Goal: Information Seeking & Learning: Understand process/instructions

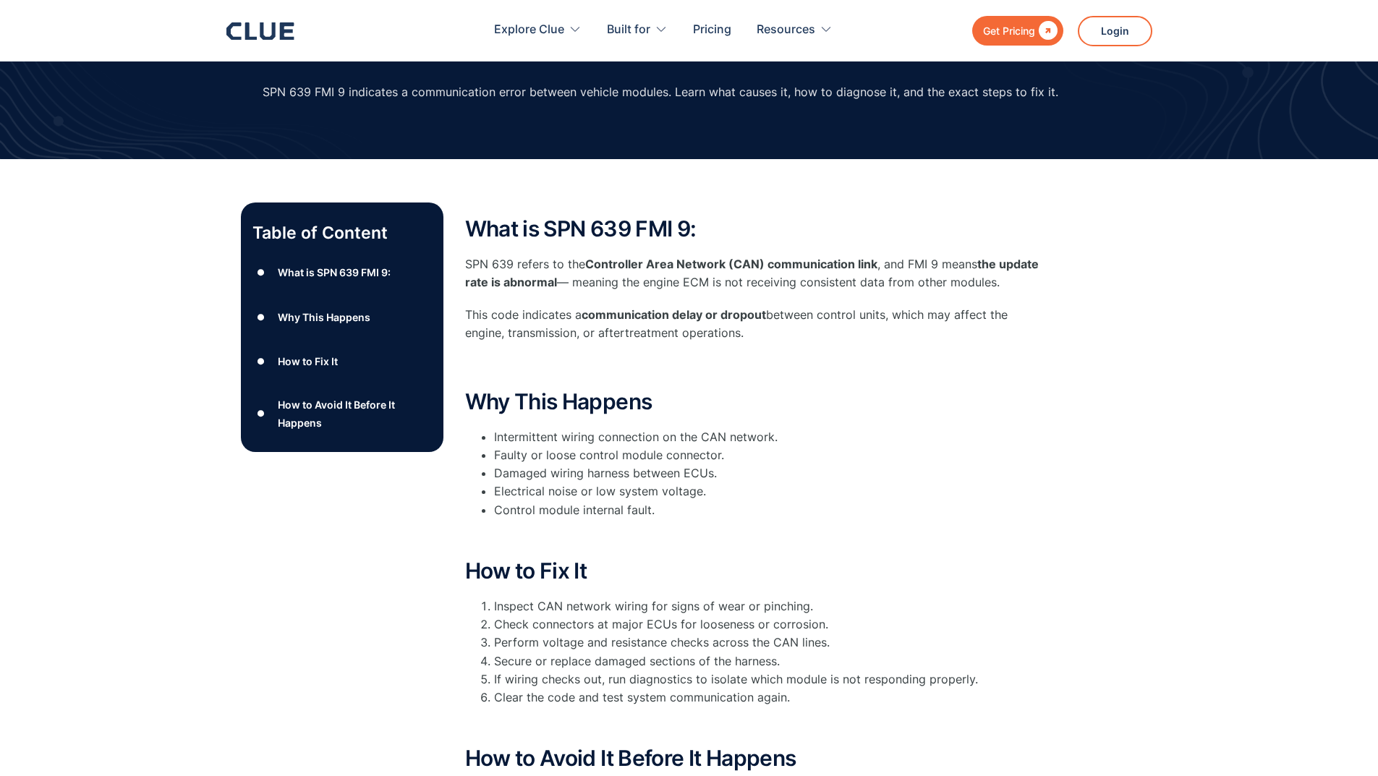
click at [282, 362] on div "How to Fix It" at bounding box center [308, 361] width 60 height 18
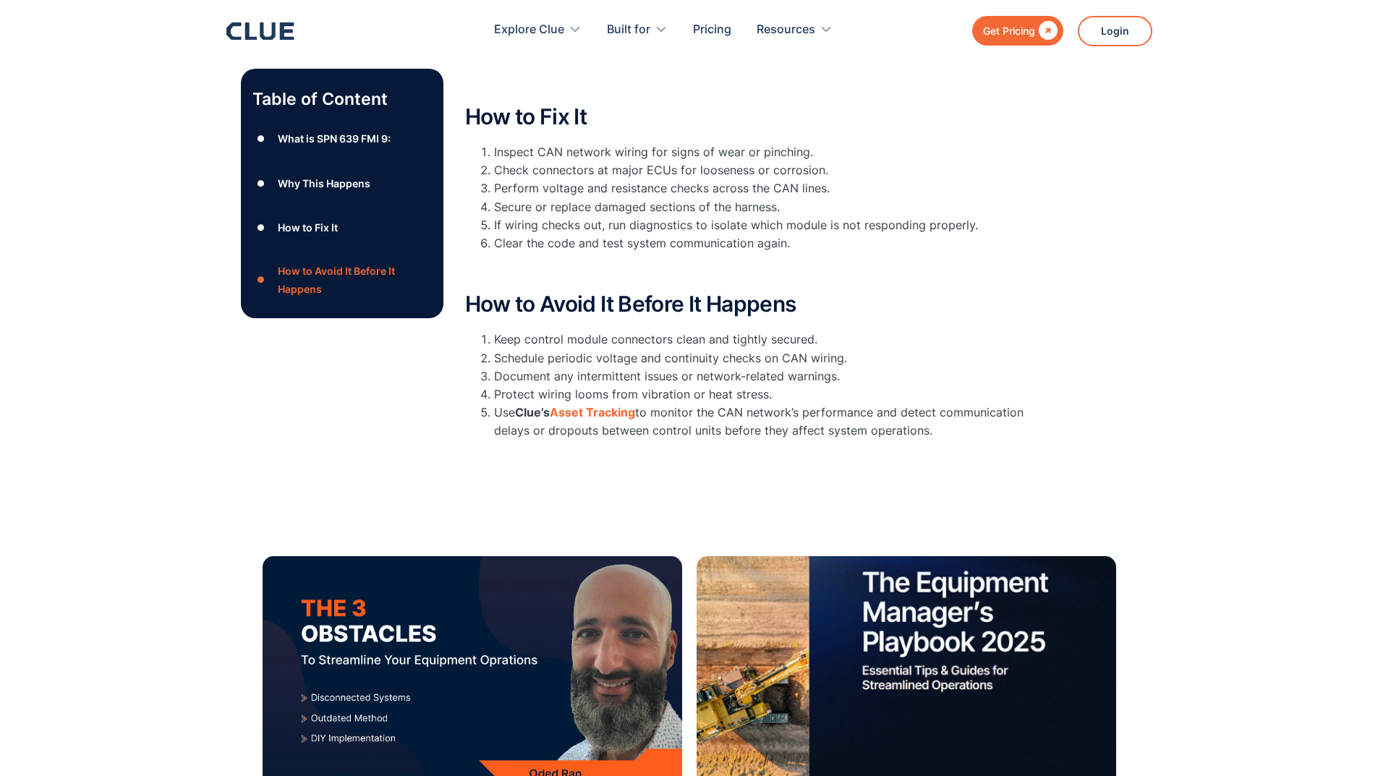
scroll to position [558, 0]
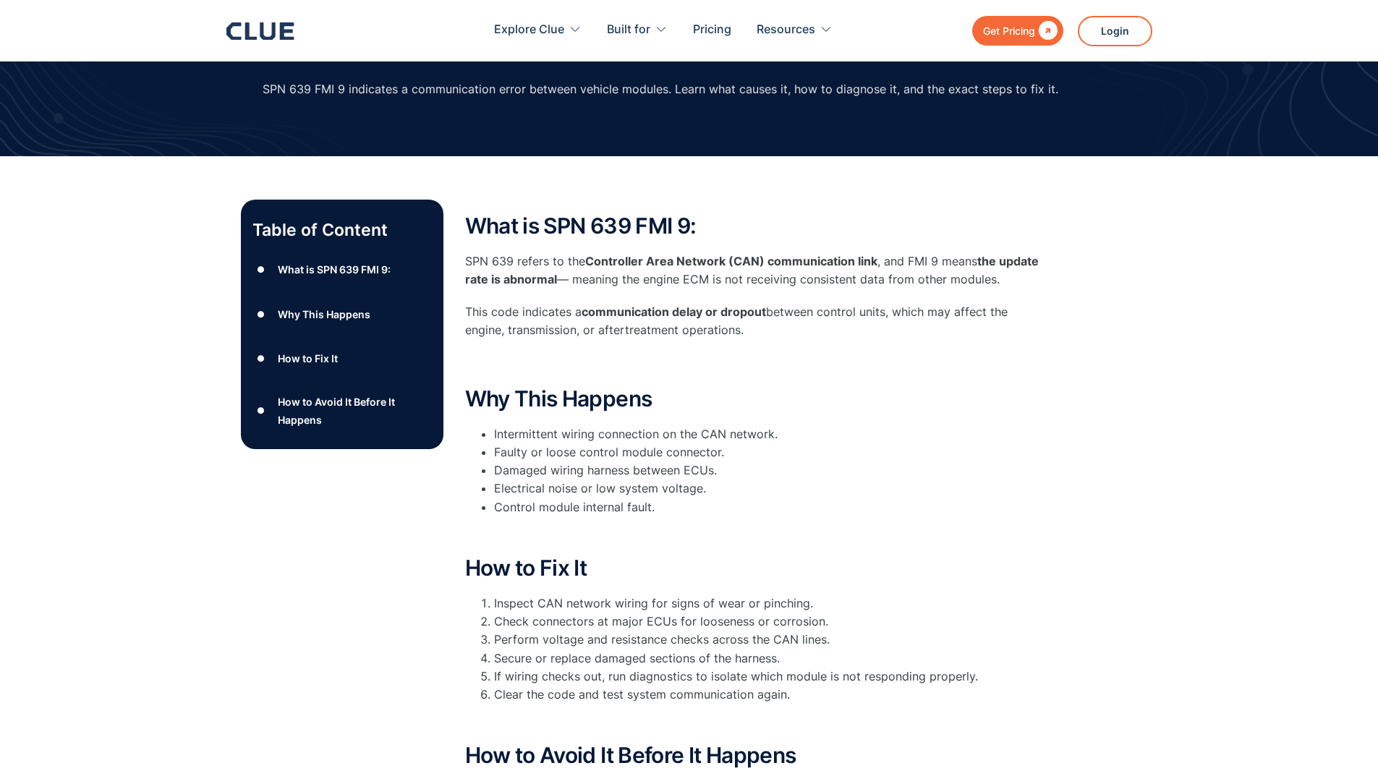
scroll to position [91, 0]
